Goal: Manage account settings

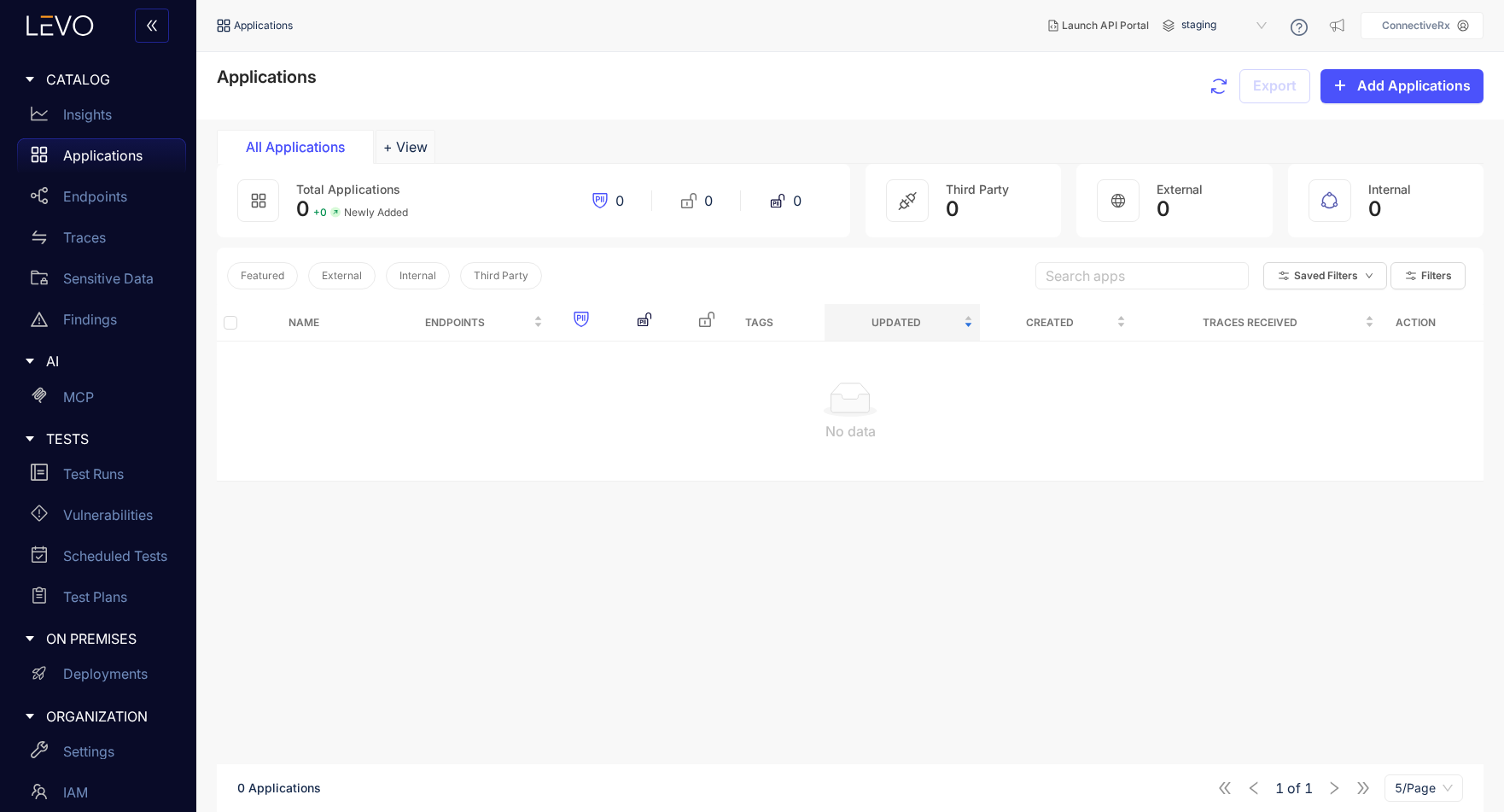
click at [1446, 23] on p "ConnectiveRx" at bounding box center [1416, 25] width 69 height 12
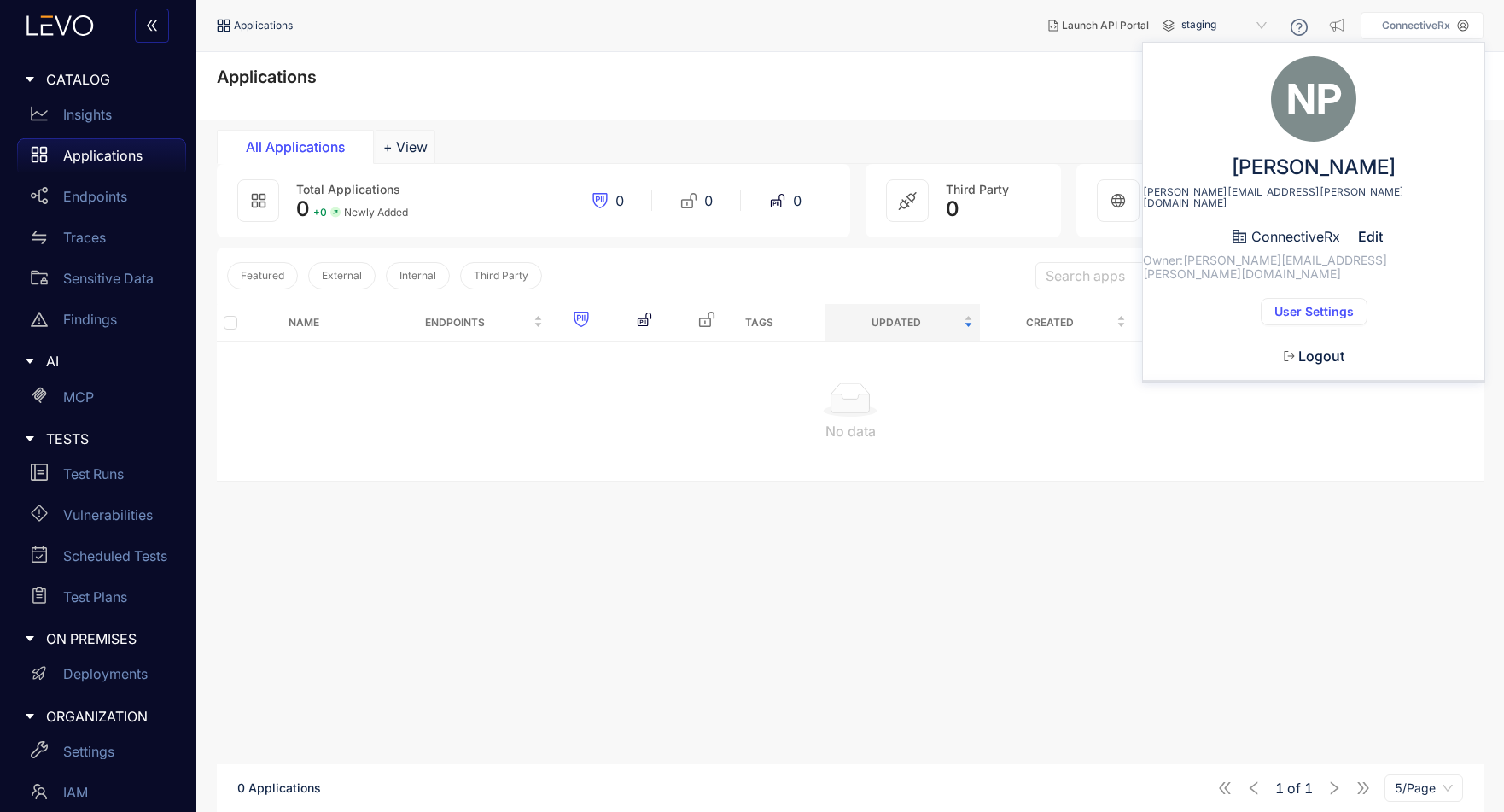
click at [1334, 305] on span "User Settings" at bounding box center [1314, 312] width 79 height 14
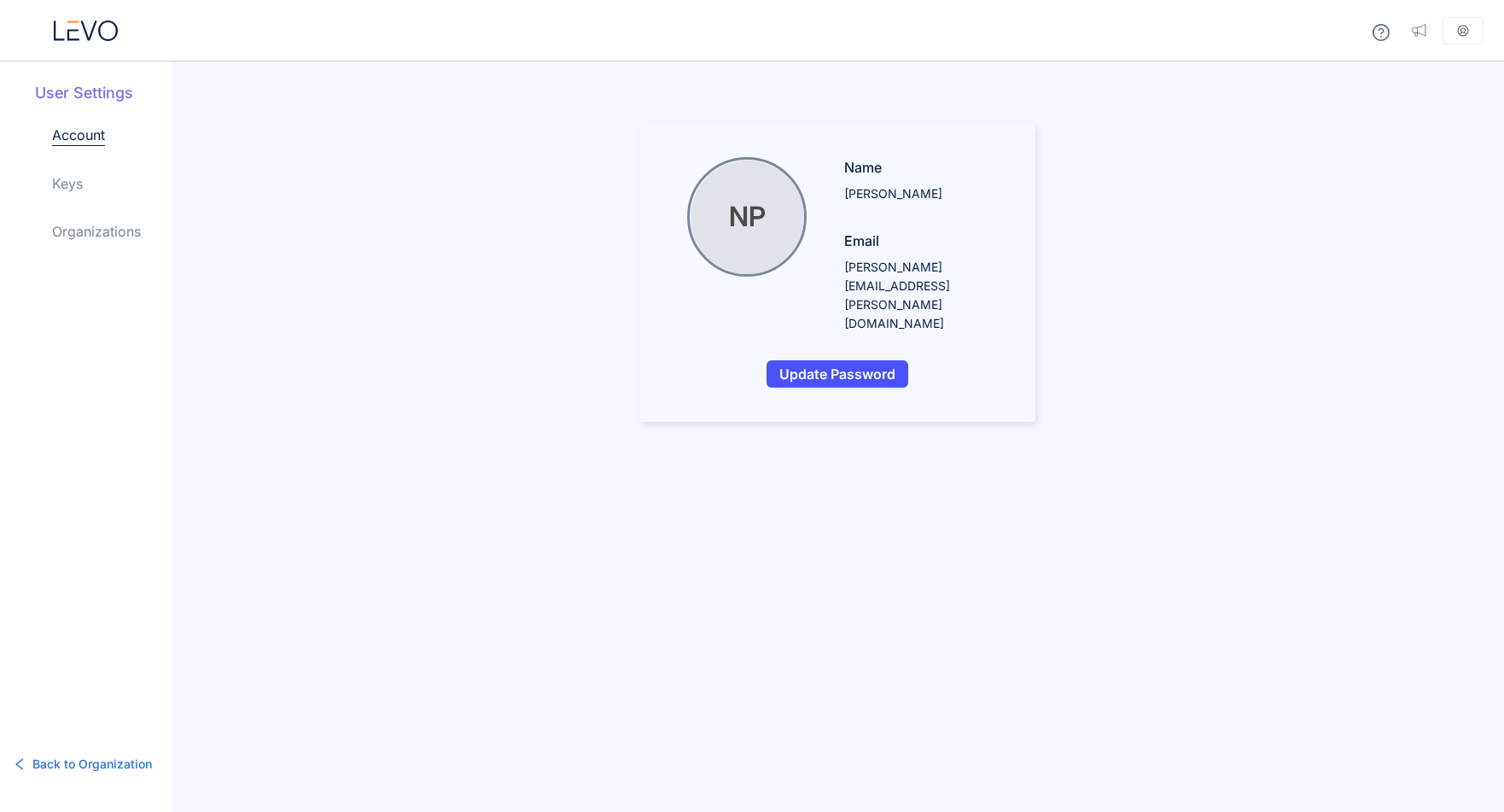
click at [105, 234] on link "Organizations" at bounding box center [97, 230] width 89 height 20
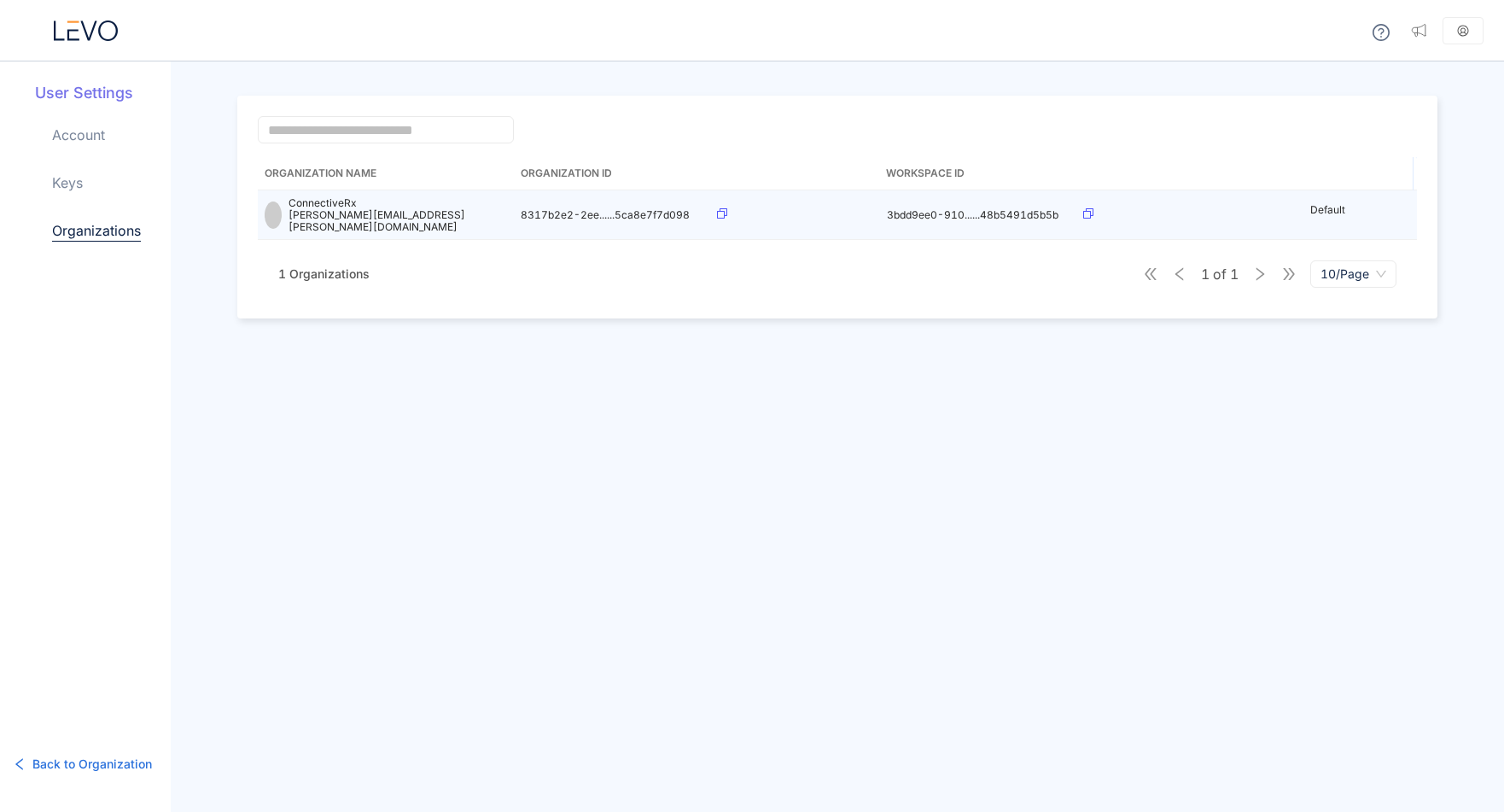
click at [718, 209] on icon at bounding box center [722, 213] width 11 height 11
